Goal: Task Accomplishment & Management: Manage account settings

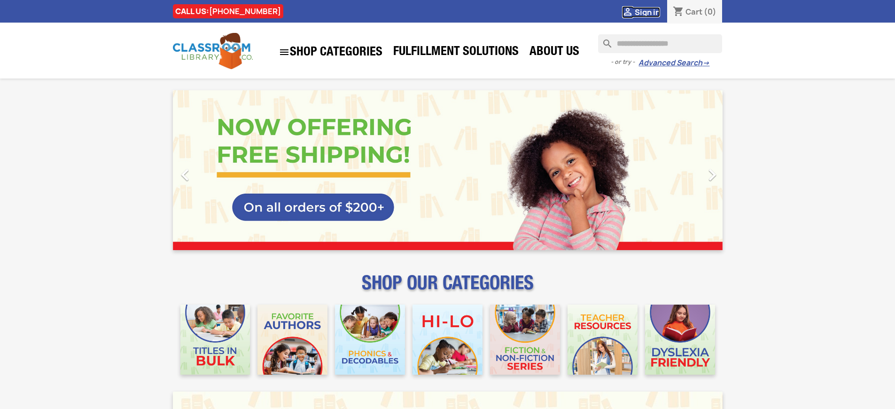
click at [651, 12] on span "Sign in" at bounding box center [647, 12] width 25 height 10
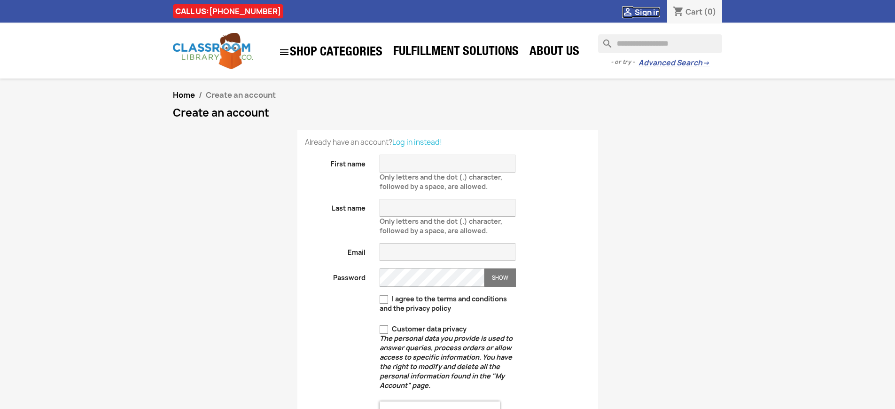
click at [651, 12] on span "Sign in" at bounding box center [647, 12] width 25 height 10
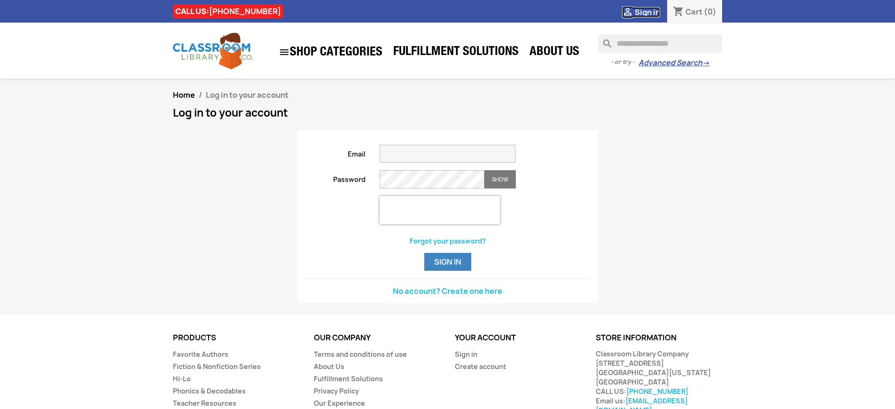
click at [651, 12] on span "Sign in" at bounding box center [647, 12] width 25 height 10
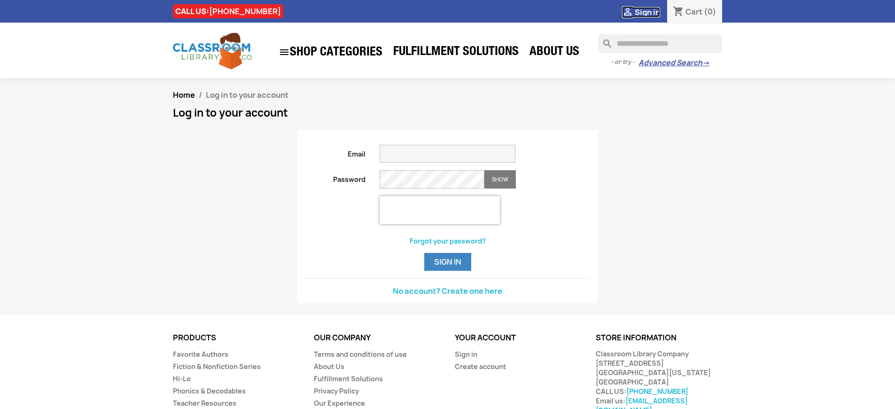
click at [651, 12] on span "Sign in" at bounding box center [647, 12] width 25 height 10
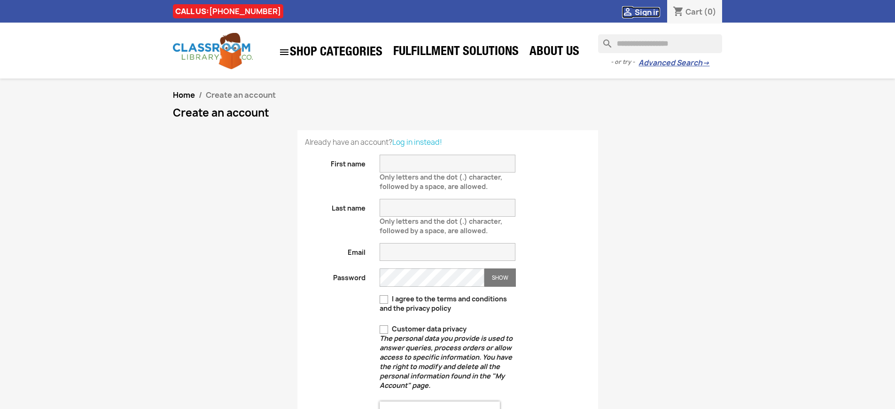
click at [651, 12] on span "Sign in" at bounding box center [647, 12] width 25 height 10
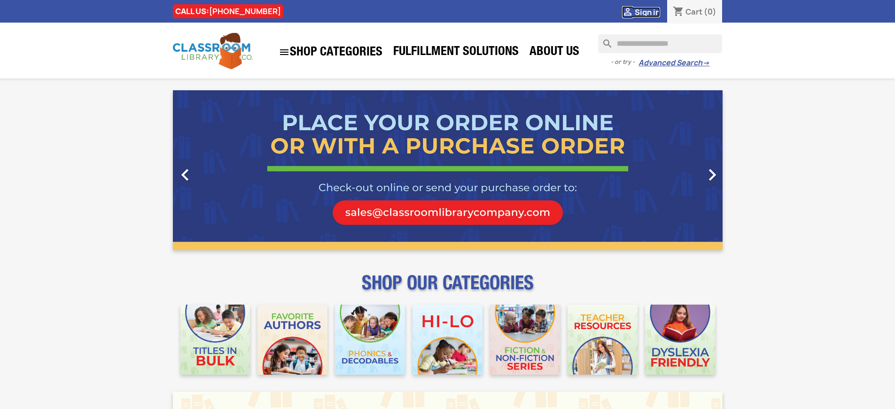
click at [651, 12] on span "Sign in" at bounding box center [647, 12] width 25 height 10
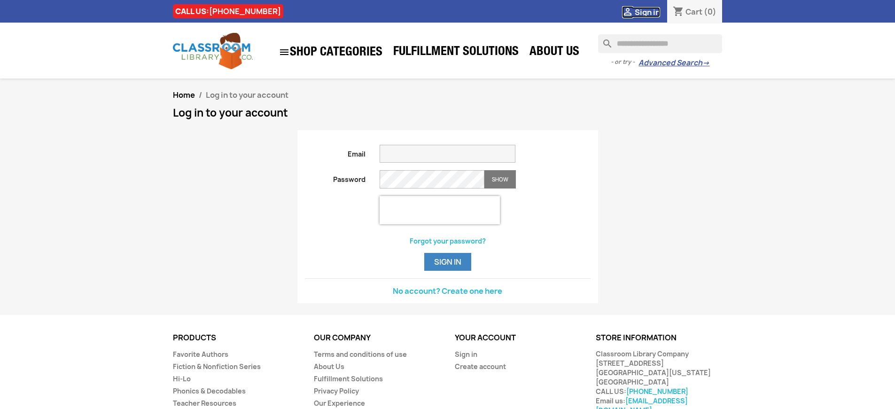
click at [651, 12] on span "Sign in" at bounding box center [647, 12] width 25 height 10
click at [447, 271] on button "Sign in" at bounding box center [447, 262] width 47 height 18
